Goal: Find specific page/section: Find specific page/section

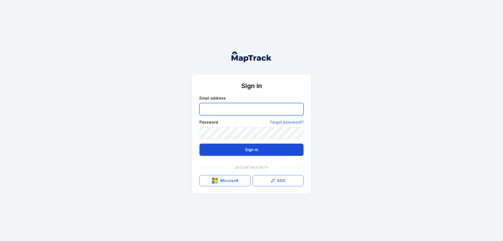
type input "**********"
click at [253, 147] on button "Sign in" at bounding box center [252, 150] width 104 height 12
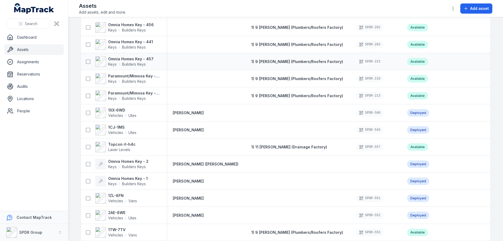
scroll to position [160, 0]
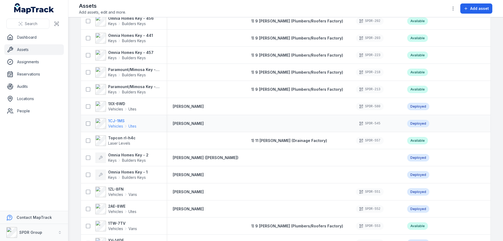
click at [123, 121] on strong "1CJ-1MS" at bounding box center [122, 120] width 28 height 5
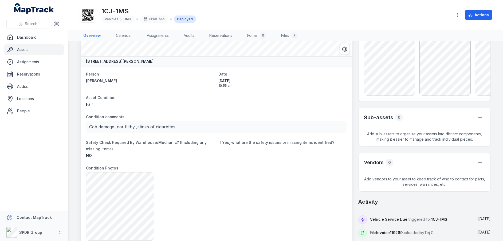
scroll to position [53, 0]
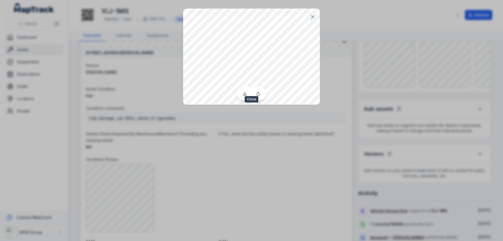
click at [312, 16] on icon at bounding box center [312, 16] width 5 height 5
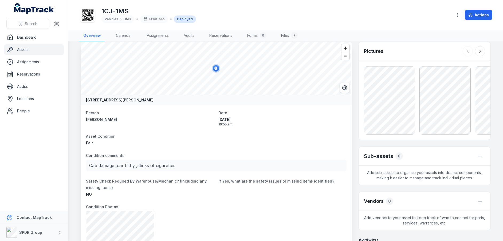
scroll to position [0, 0]
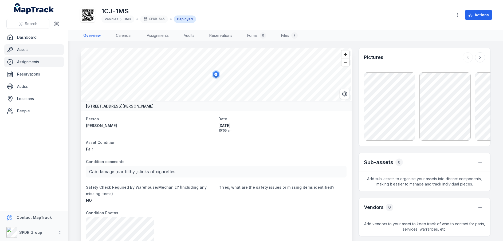
click at [35, 62] on link "Assignments" at bounding box center [34, 62] width 60 height 11
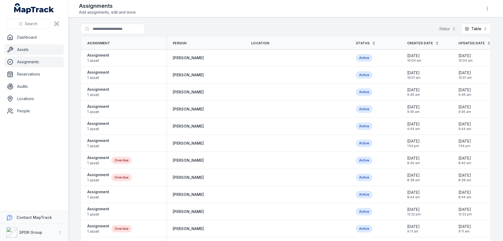
click at [25, 48] on link "Assets" at bounding box center [34, 49] width 60 height 11
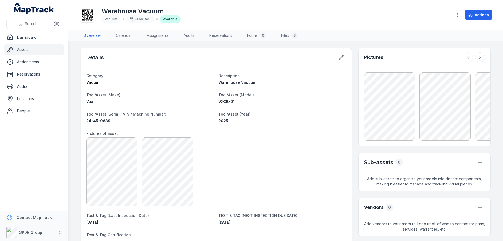
click at [26, 50] on link "Assets" at bounding box center [34, 49] width 60 height 11
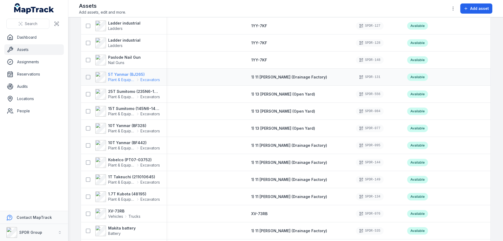
scroll to position [855, 0]
